Goal: Find specific page/section: Find specific page/section

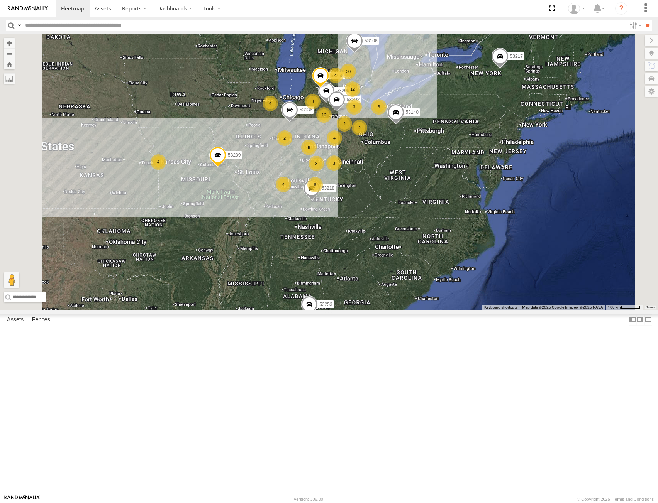
click at [0, 0] on div "Asset Current Location" at bounding box center [0, 0] width 0 height 0
click at [157, 26] on input "text" at bounding box center [324, 25] width 604 height 11
type input "*****"
click at [643, 20] on input "**" at bounding box center [647, 25] width 9 height 11
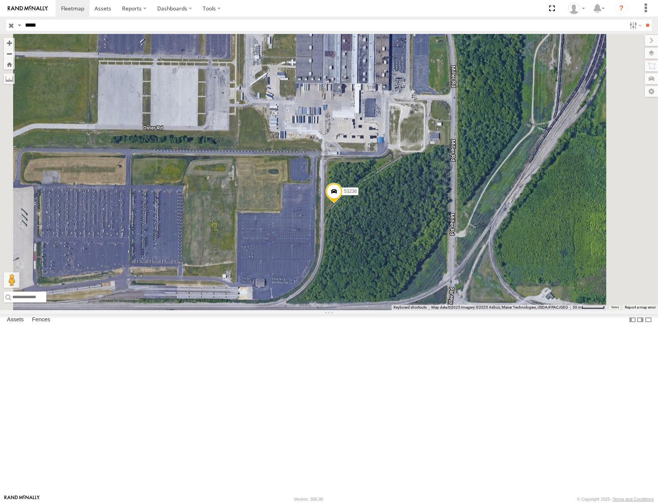
drag, startPoint x: 452, startPoint y: 232, endPoint x: 434, endPoint y: 304, distance: 74.8
click at [437, 310] on div "53236" at bounding box center [329, 172] width 658 height 276
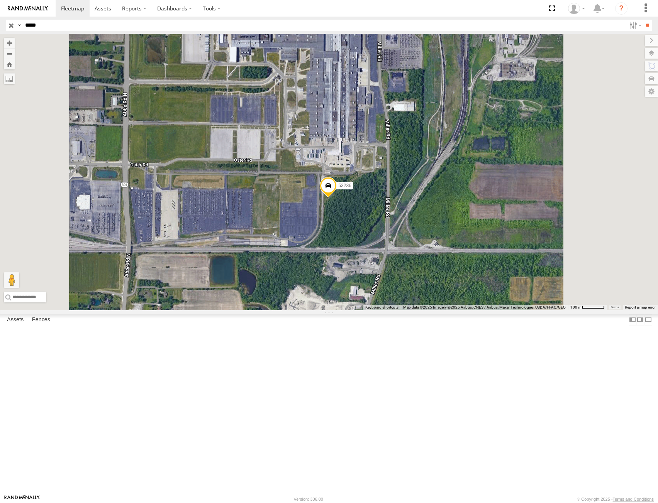
drag, startPoint x: 366, startPoint y: 220, endPoint x: 387, endPoint y: 255, distance: 40.7
click at [387, 255] on div "53236" at bounding box center [329, 172] width 658 height 276
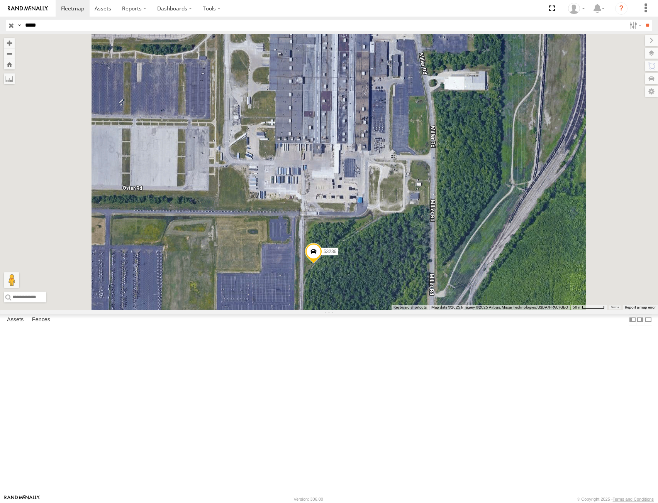
drag, startPoint x: 421, startPoint y: 264, endPoint x: 477, endPoint y: 313, distance: 74.9
click at [477, 310] on div "53236" at bounding box center [329, 172] width 658 height 276
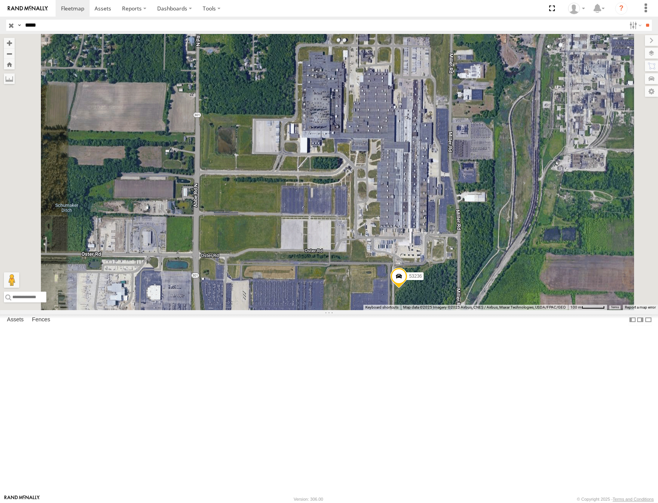
drag, startPoint x: 464, startPoint y: 272, endPoint x: 468, endPoint y: 288, distance: 17.1
click at [468, 288] on div "53236" at bounding box center [329, 172] width 658 height 276
